Goal: Task Accomplishment & Management: Manage account settings

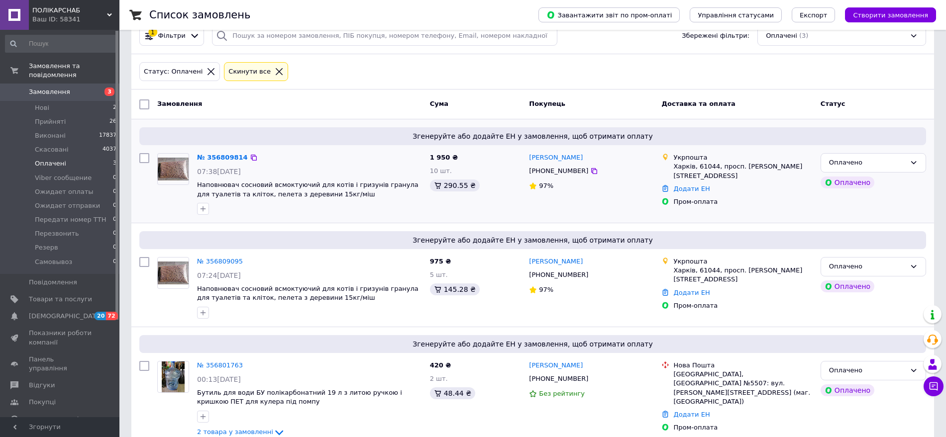
scroll to position [44, 0]
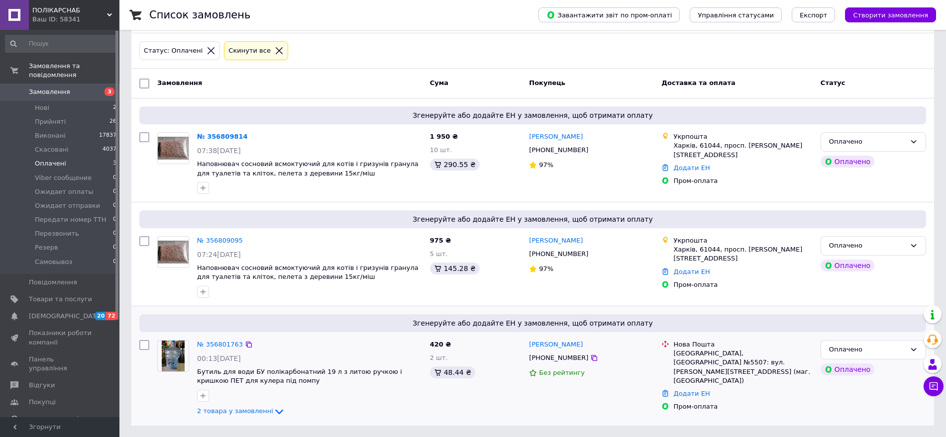
click at [171, 353] on img at bounding box center [173, 356] width 23 height 31
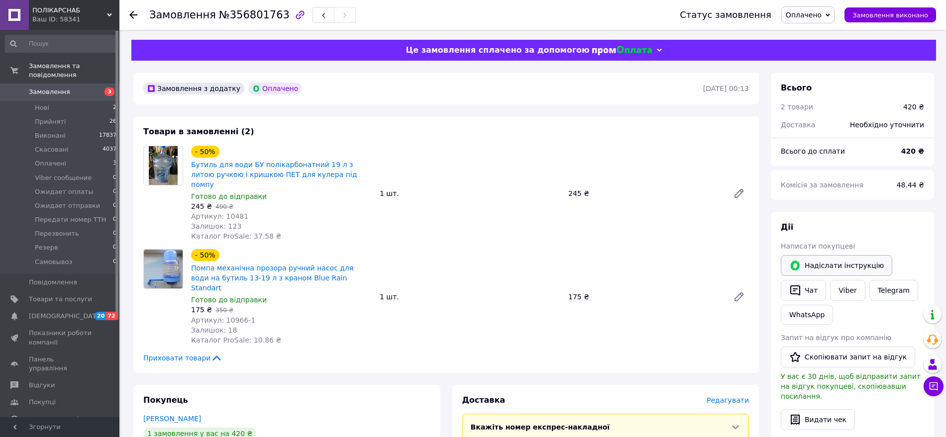
click at [852, 273] on button "Надіслати інструкцію" at bounding box center [836, 265] width 111 height 21
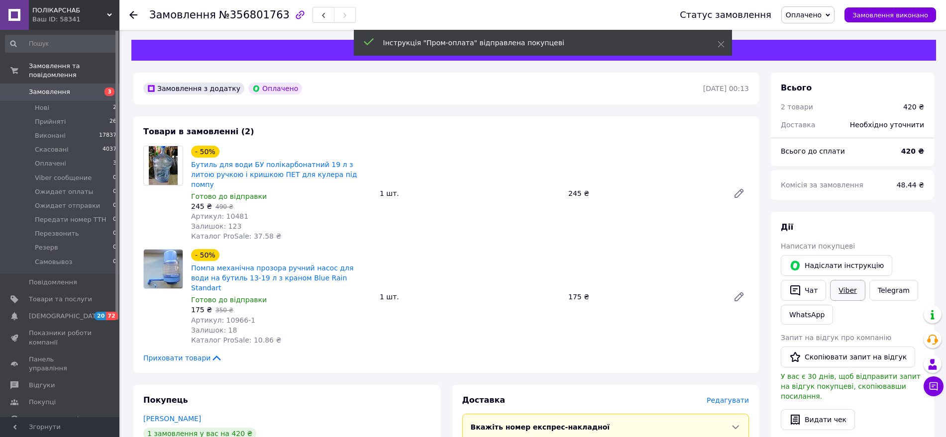
click at [841, 296] on link "Viber" at bounding box center [847, 290] width 35 height 21
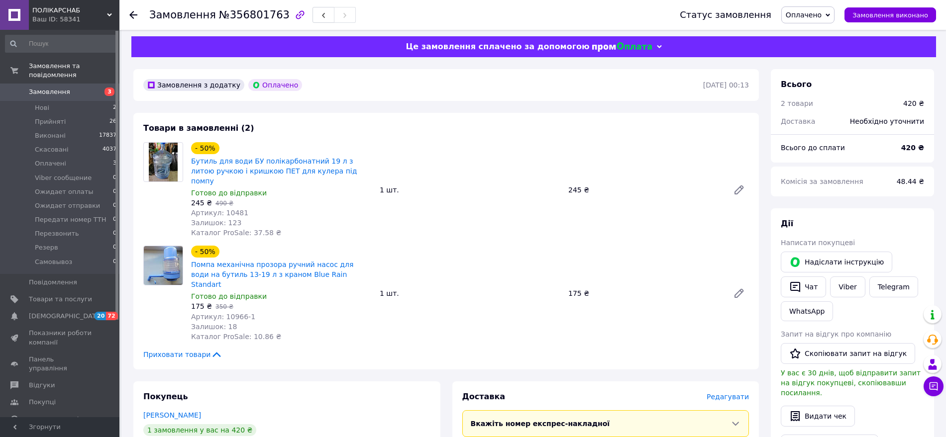
scroll to position [62, 0]
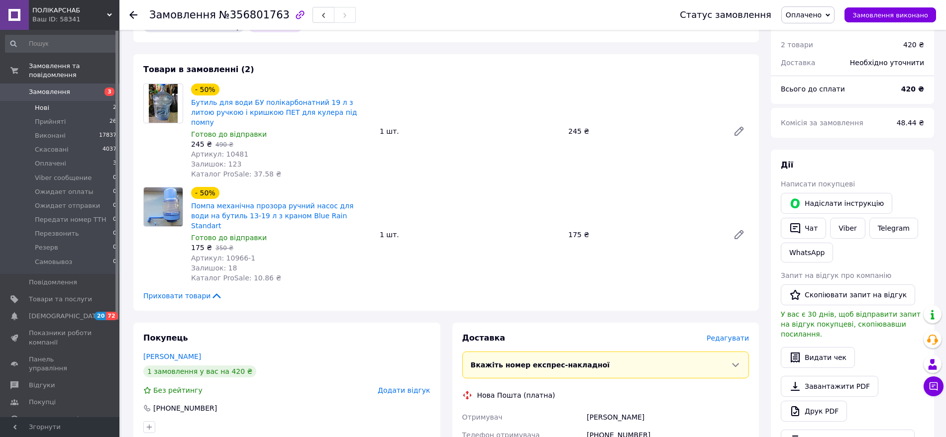
click at [54, 101] on li "Нові 2" at bounding box center [61, 108] width 122 height 14
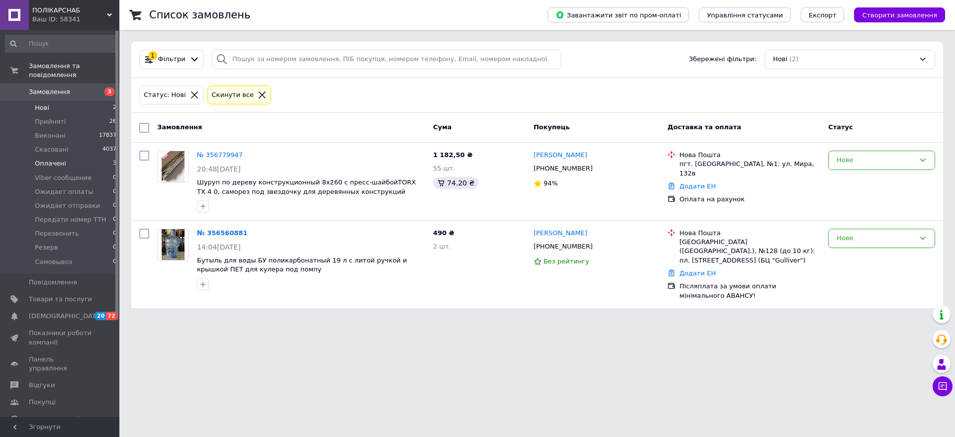
click at [67, 158] on li "Оплачені 3" at bounding box center [61, 164] width 122 height 14
